Goal: Manage account settings

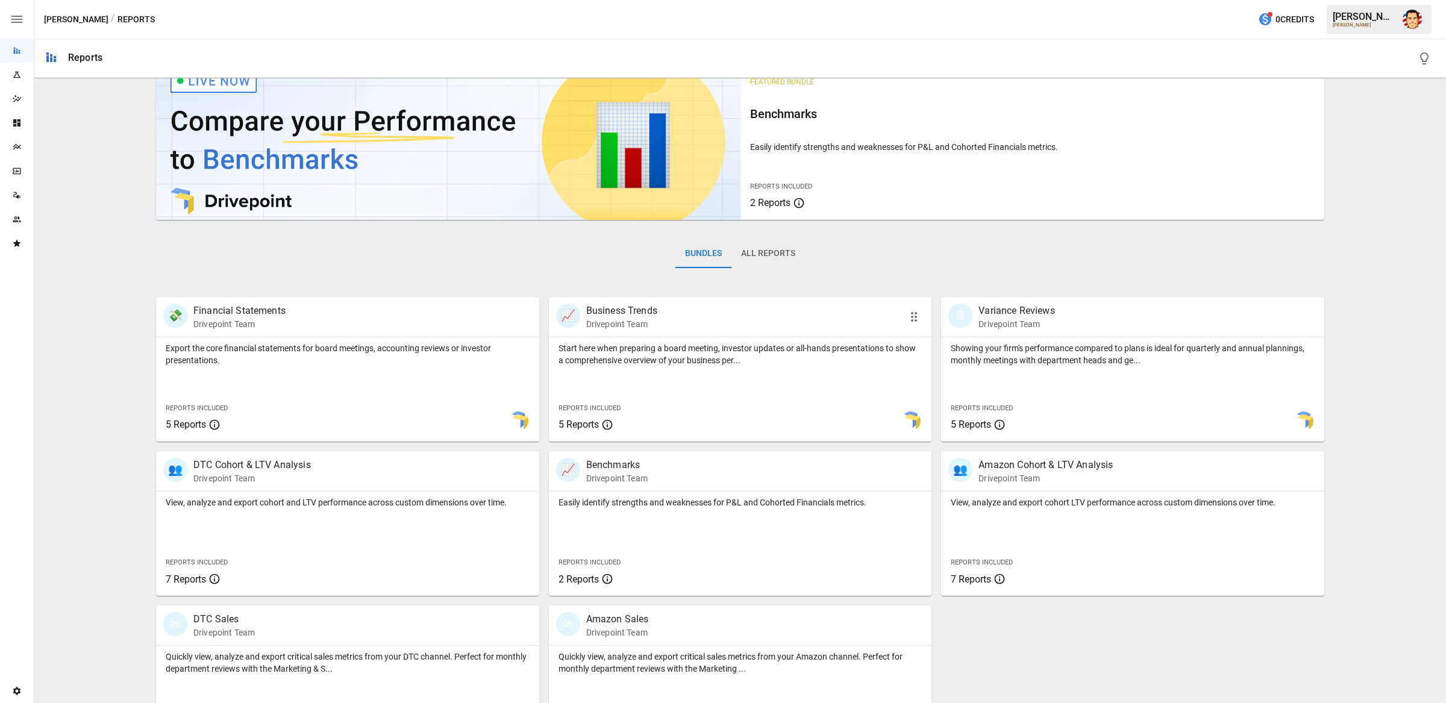
scroll to position [30, 0]
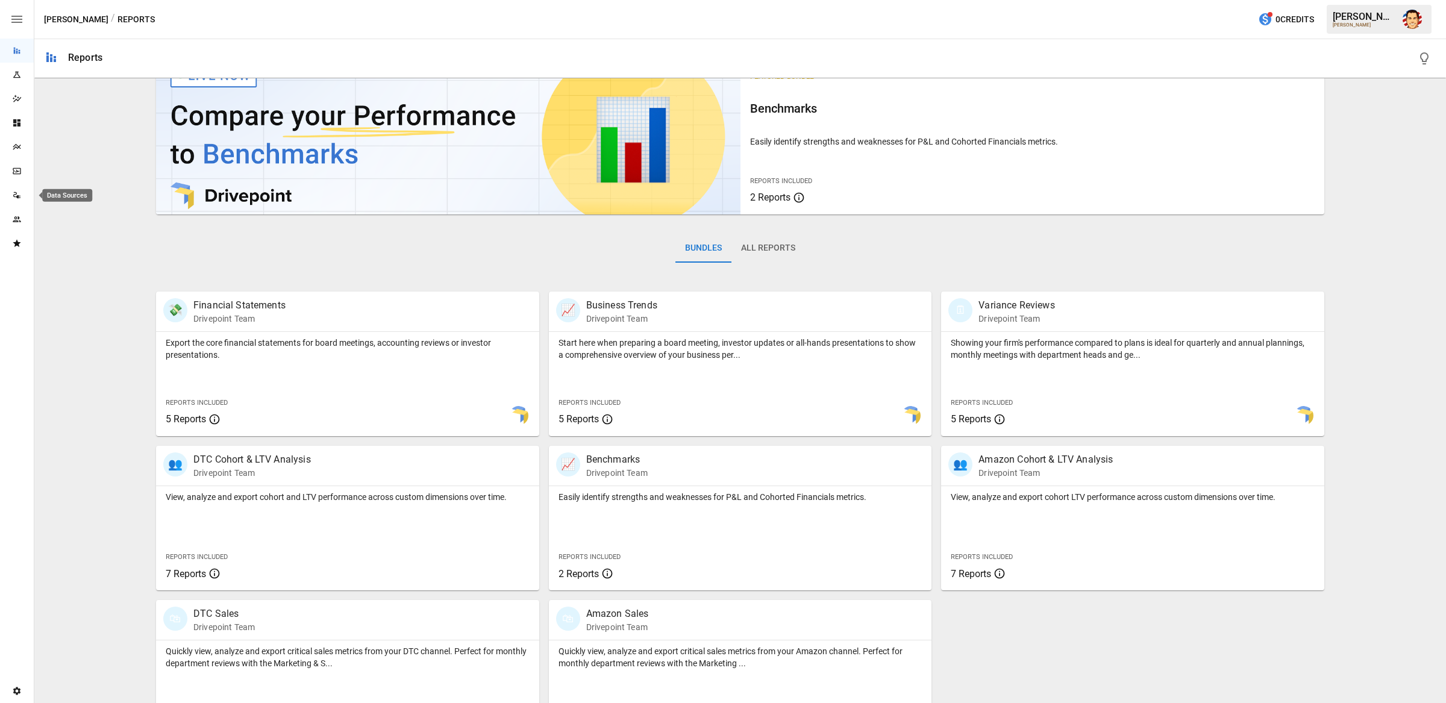
click at [16, 197] on icon "Data Sources" at bounding box center [18, 196] width 4 height 3
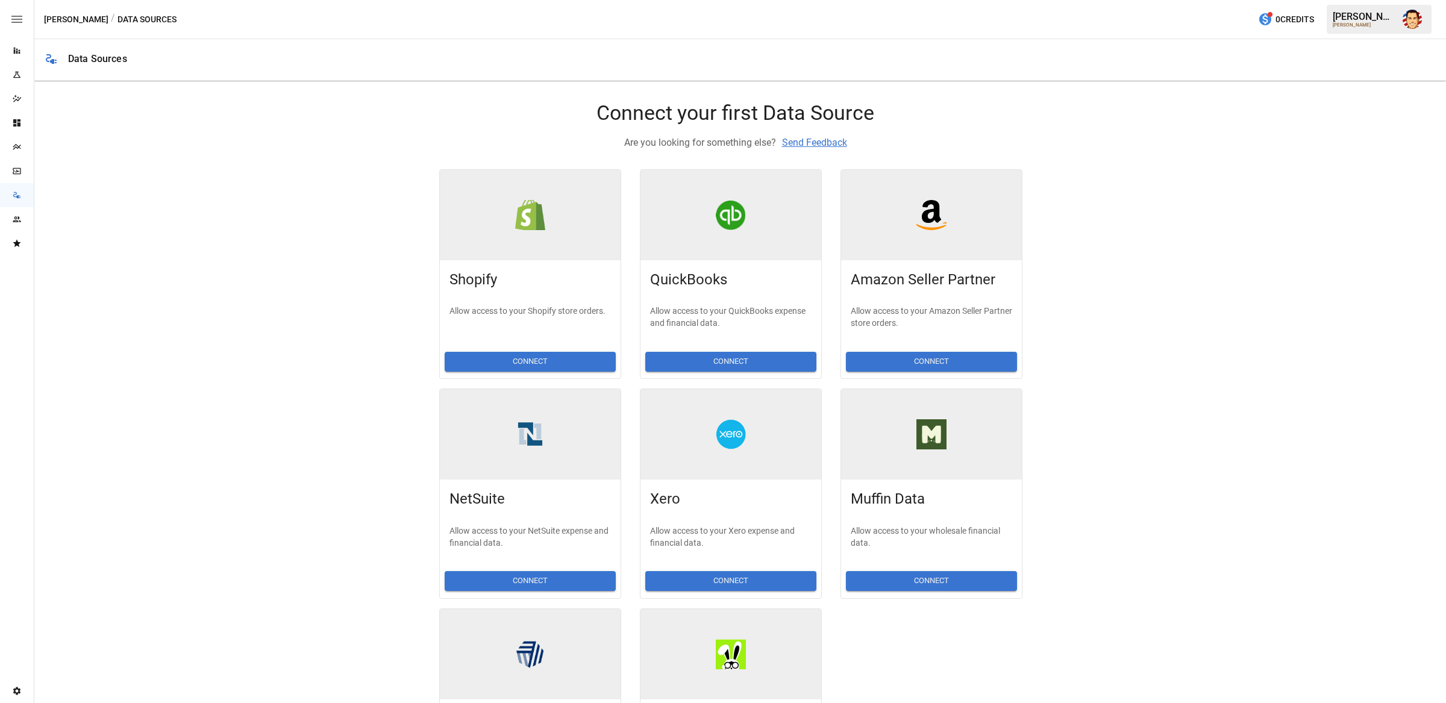
drag, startPoint x: 309, startPoint y: 198, endPoint x: 295, endPoint y: 192, distance: 15.7
click at [308, 198] on div "Shopify Allow access to your Shopify store orders. Connect QuickBooks Allow acc…" at bounding box center [730, 489] width 928 height 659
click at [22, 145] on div "Plans" at bounding box center [17, 147] width 34 height 10
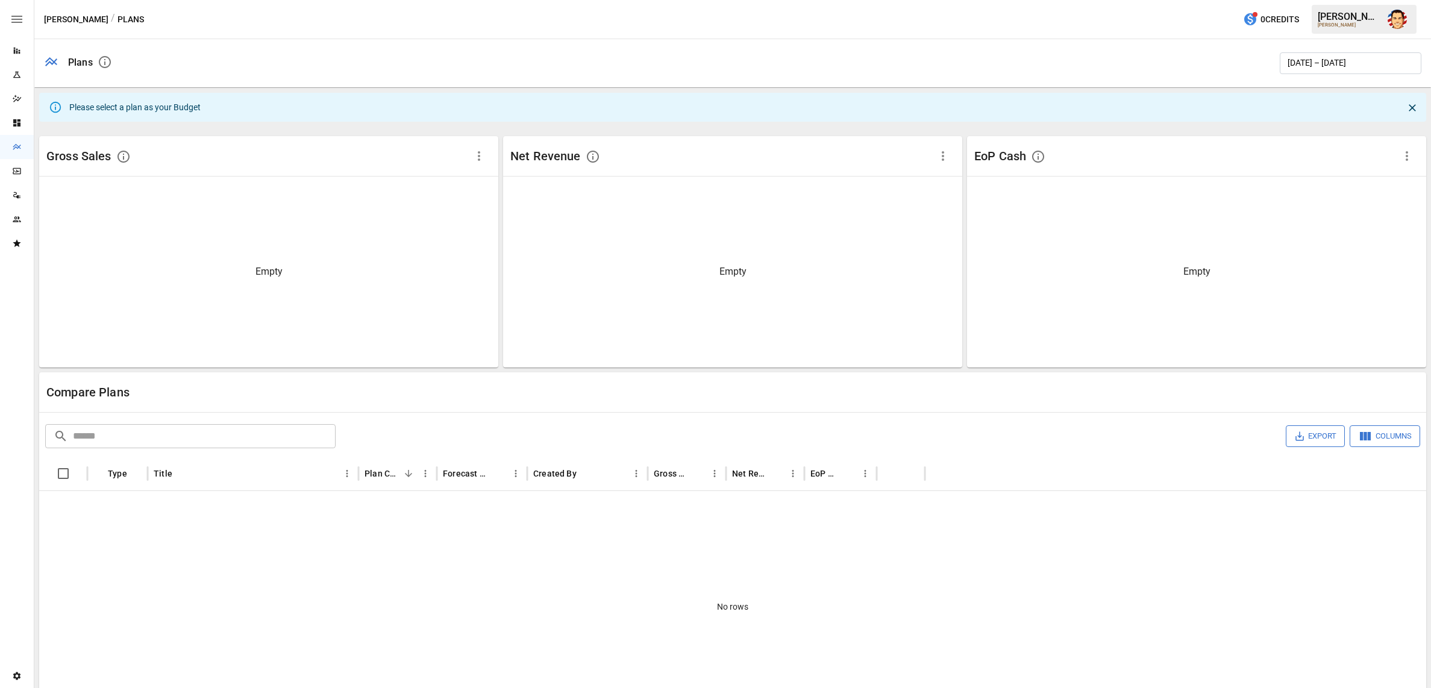
click at [1336, 19] on div "[PERSON_NAME]" at bounding box center [1349, 16] width 63 height 11
click at [1387, 27] on button "button" at bounding box center [1397, 19] width 34 height 34
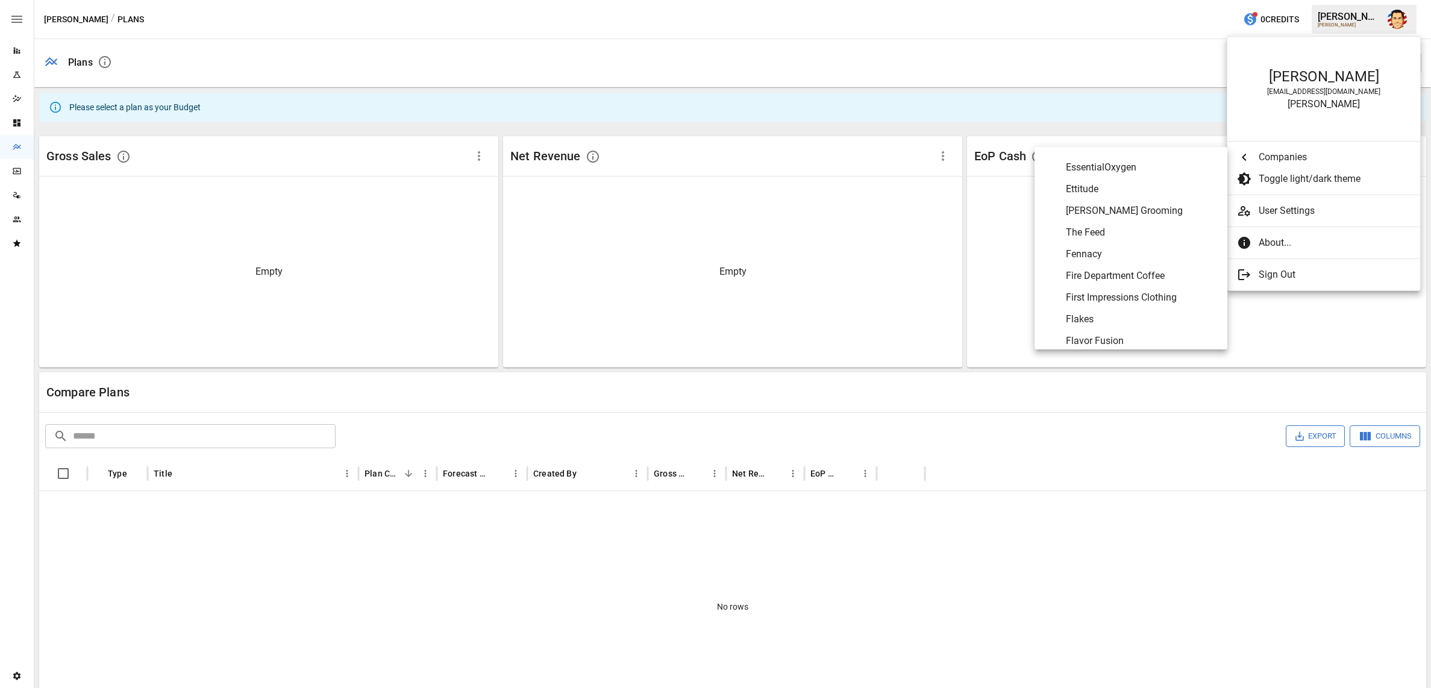
scroll to position [1952, 0]
click at [1115, 333] on span "Flavor Fusion" at bounding box center [1142, 336] width 152 height 14
